Goal: Obtain resource: Obtain resource

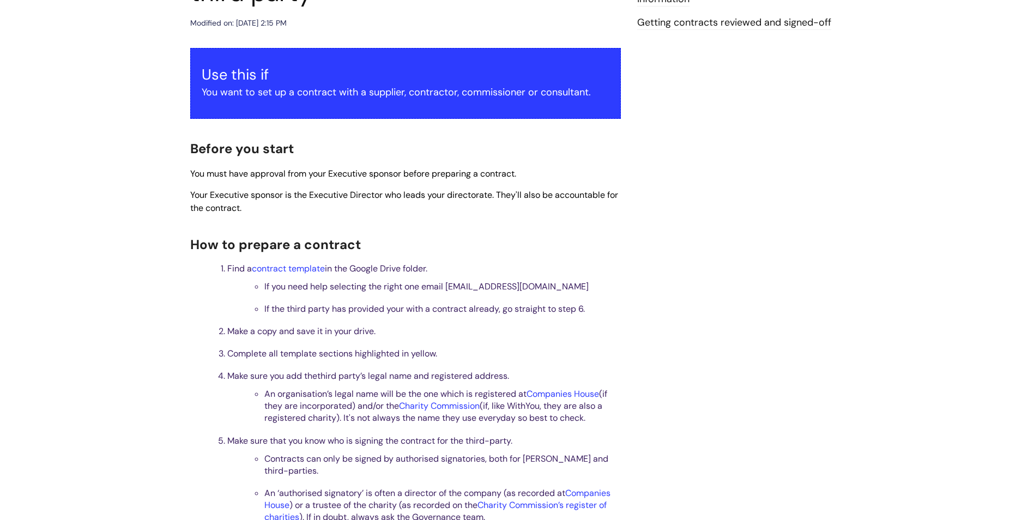
scroll to position [218, 0]
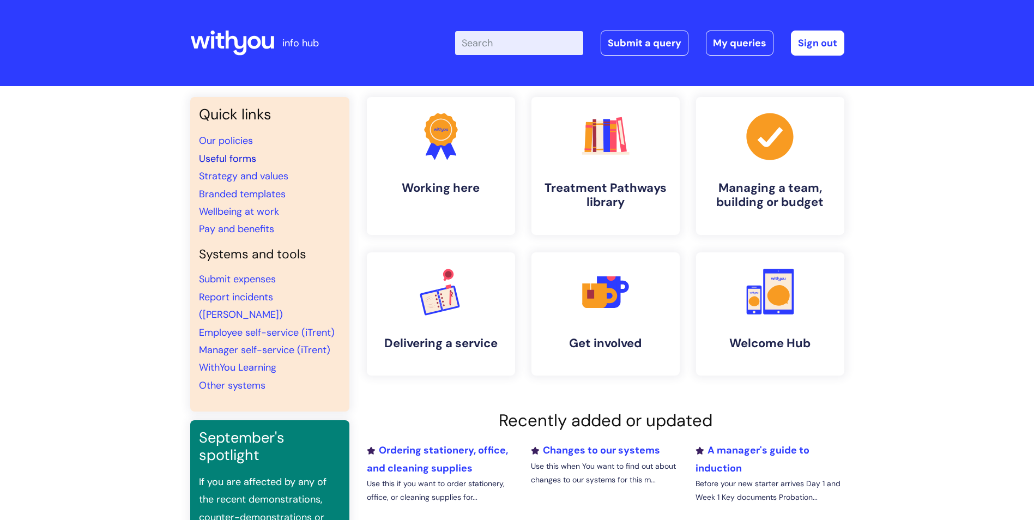
click at [221, 154] on link "Useful forms" at bounding box center [227, 158] width 57 height 13
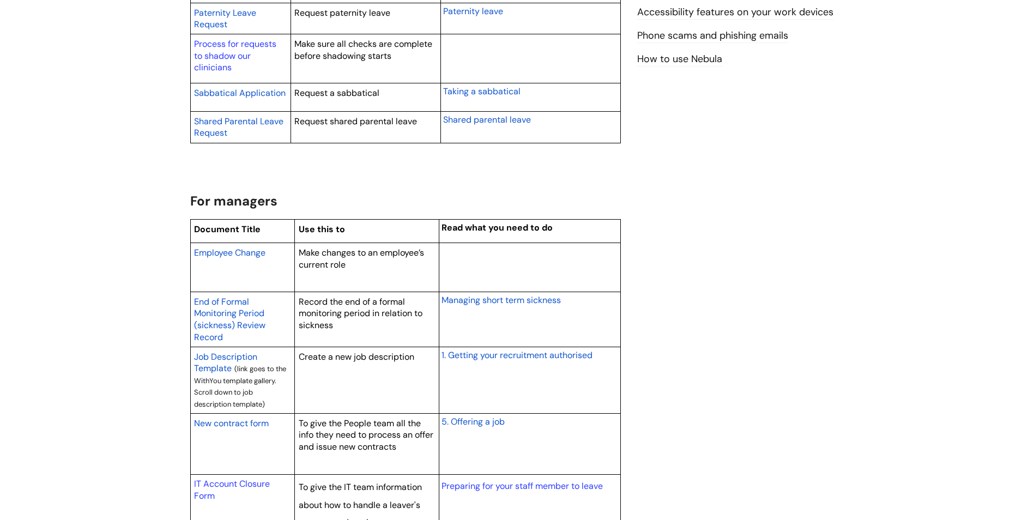
scroll to position [763, 0]
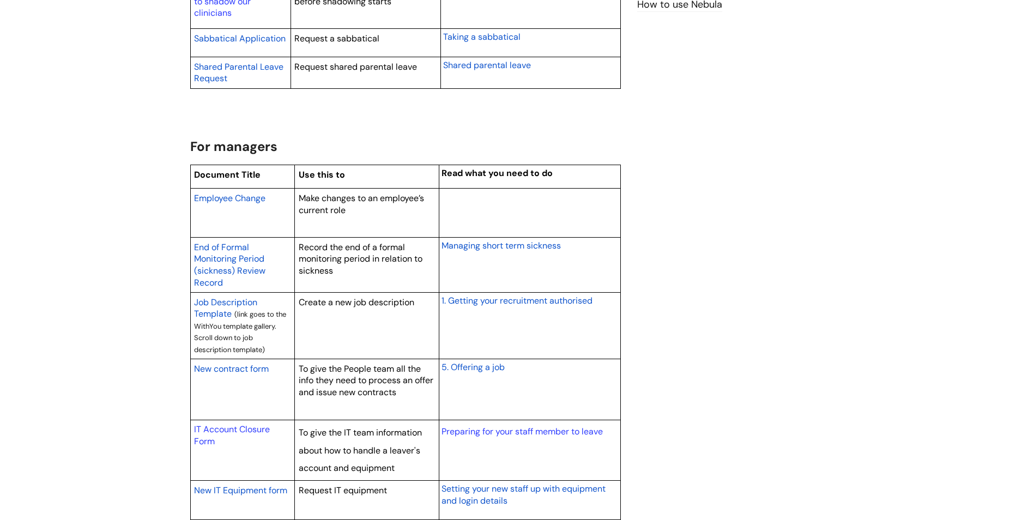
click at [247, 366] on span "New contract form" at bounding box center [231, 368] width 75 height 11
